Goal: Find specific page/section: Find specific page/section

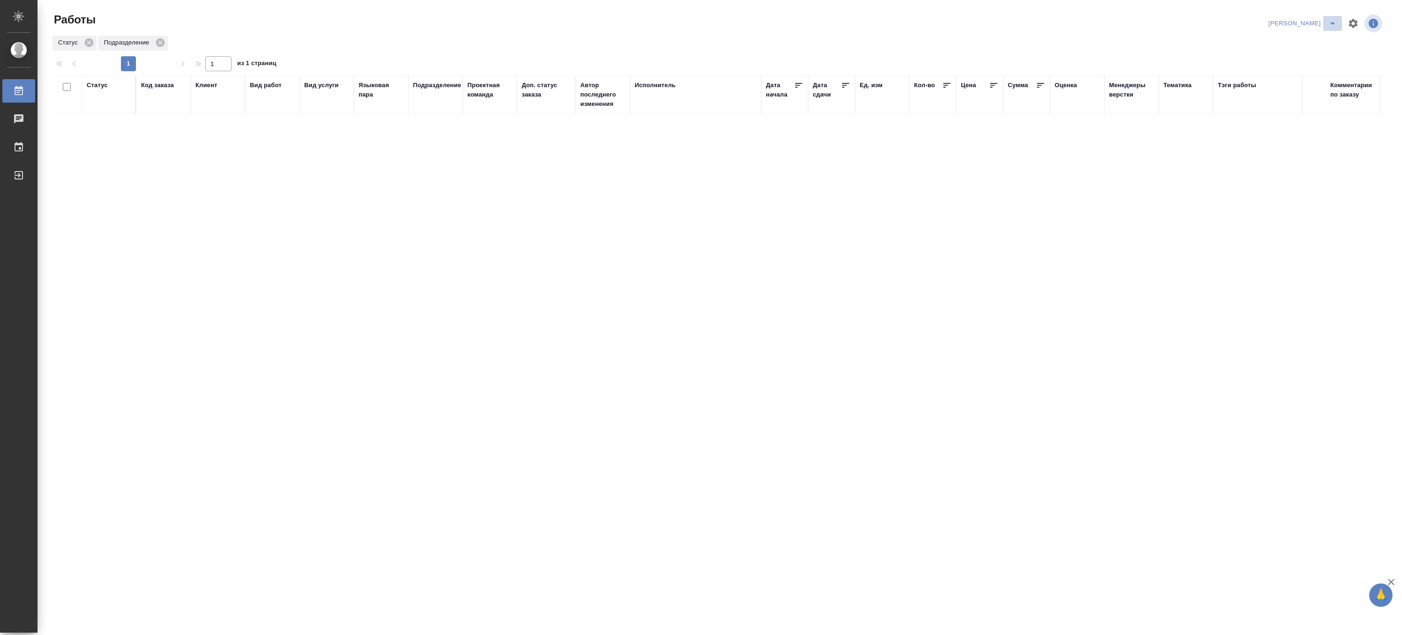
click at [1334, 18] on icon "split button" at bounding box center [1332, 23] width 11 height 11
click at [1299, 85] on li "Верстка и Дизайн" at bounding box center [1297, 87] width 90 height 15
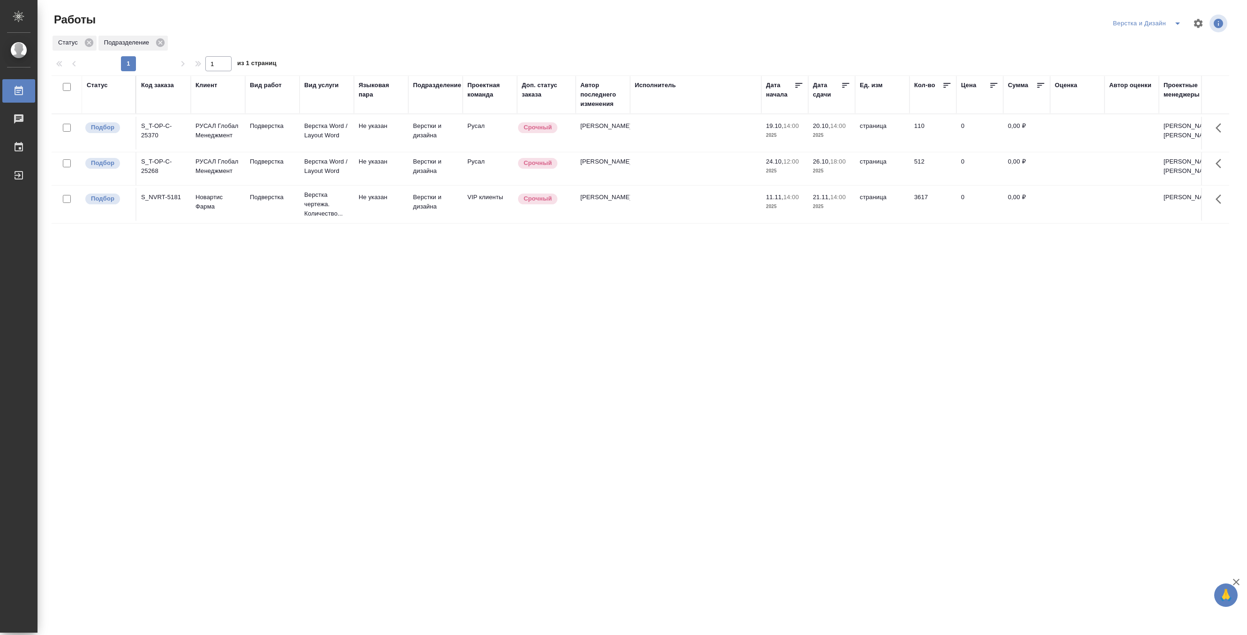
click at [1180, 21] on icon "split button" at bounding box center [1177, 23] width 11 height 11
click at [1149, 71] on li "[PERSON_NAME]" at bounding box center [1152, 72] width 90 height 15
